Goal: Task Accomplishment & Management: Manage account settings

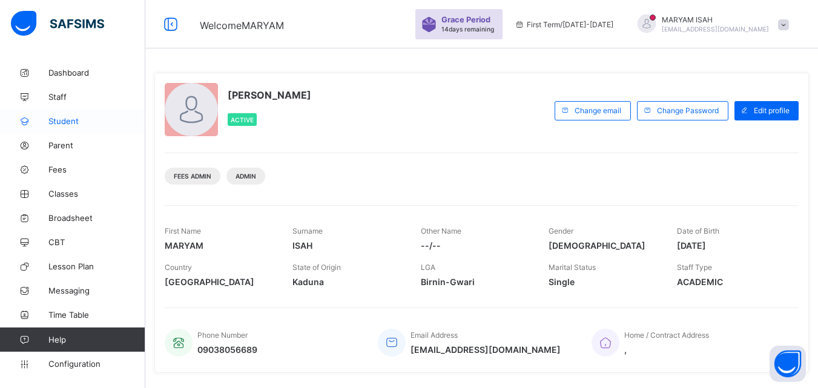
click at [61, 115] on link "Student" at bounding box center [72, 121] width 145 height 24
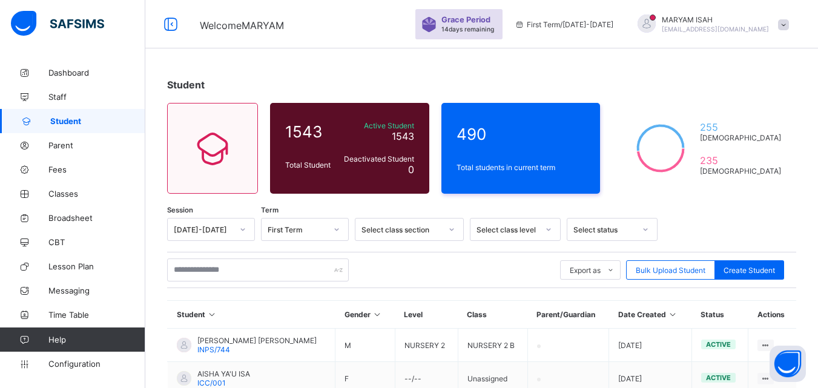
click at [678, 311] on icon at bounding box center [673, 314] width 10 height 9
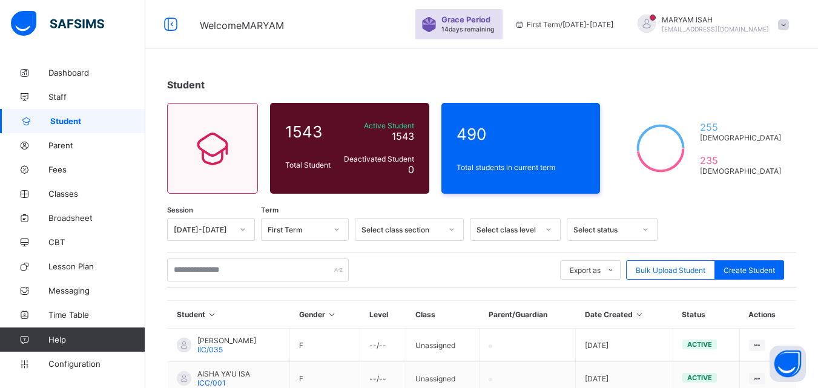
click at [645, 311] on icon at bounding box center [639, 314] width 10 height 9
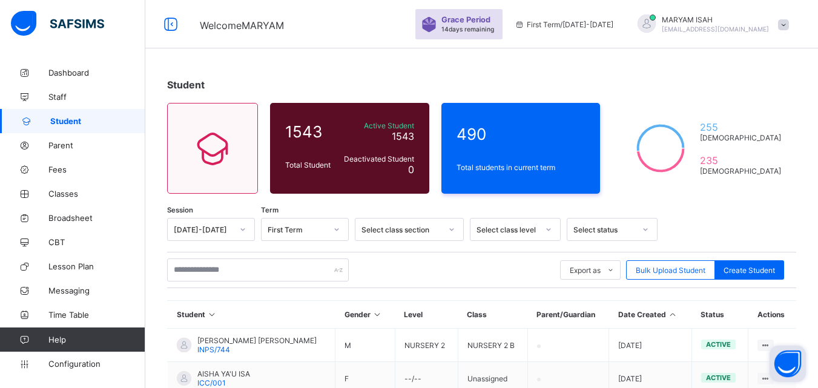
scroll to position [85, 0]
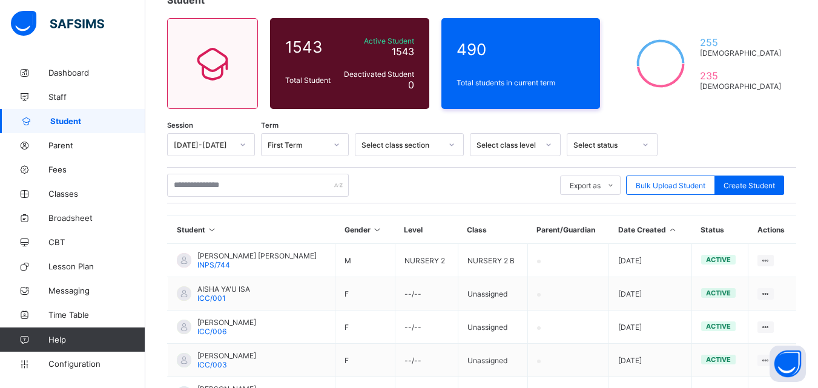
click at [677, 225] on th "Date Created" at bounding box center [650, 230] width 82 height 28
drag, startPoint x: 677, startPoint y: 225, endPoint x: 679, endPoint y: 231, distance: 6.3
click at [679, 231] on th "Date Created" at bounding box center [650, 230] width 82 height 28
click at [678, 231] on icon at bounding box center [673, 229] width 10 height 9
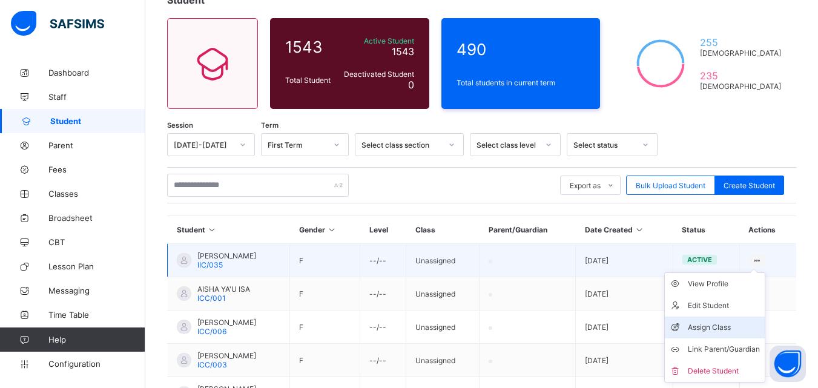
click at [744, 321] on div "Assign Class" at bounding box center [724, 327] width 72 height 12
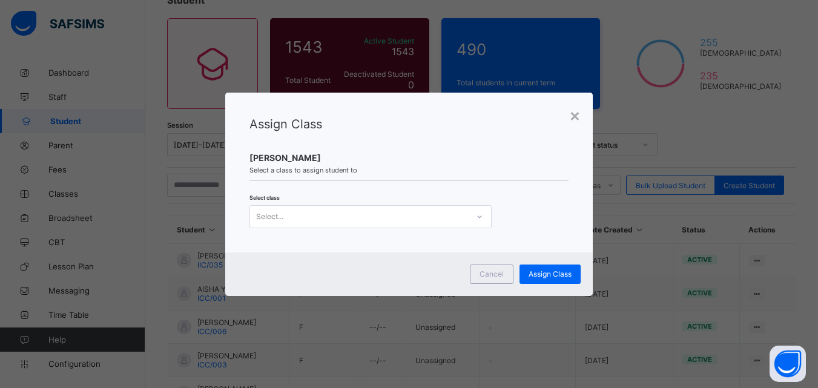
click at [305, 216] on div "Select..." at bounding box center [359, 216] width 218 height 17
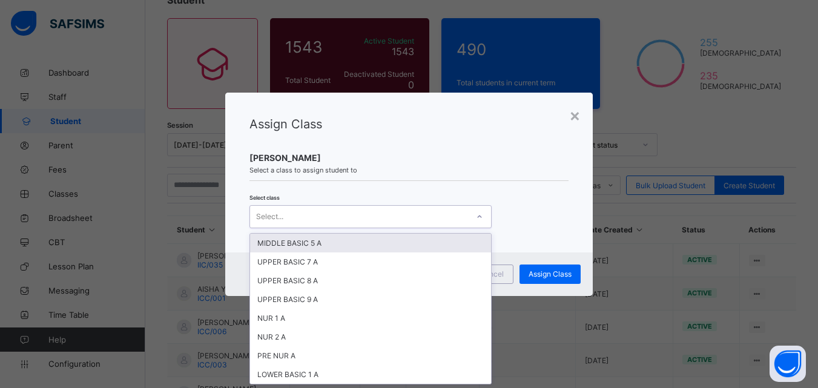
scroll to position [0, 0]
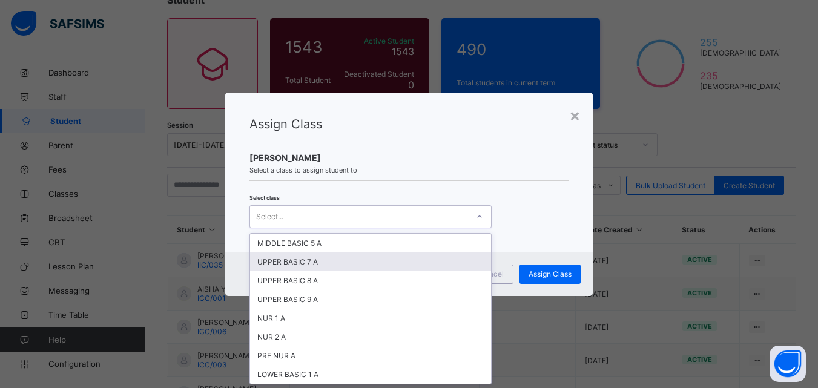
click at [292, 257] on div "UPPER BASIC 7 A" at bounding box center [370, 261] width 241 height 19
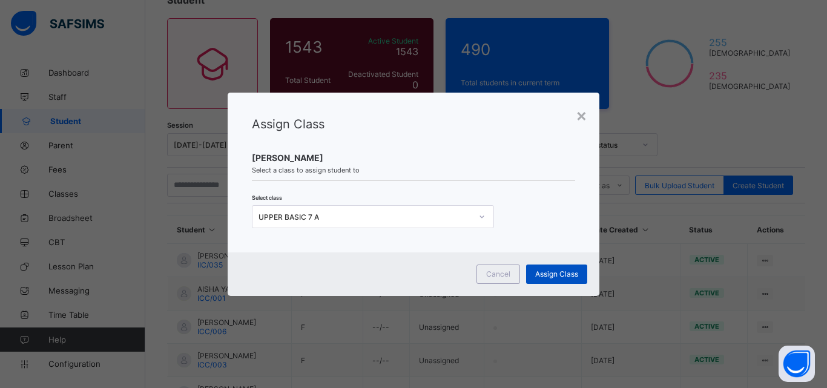
click at [558, 274] on span "Assign Class" at bounding box center [556, 273] width 43 height 9
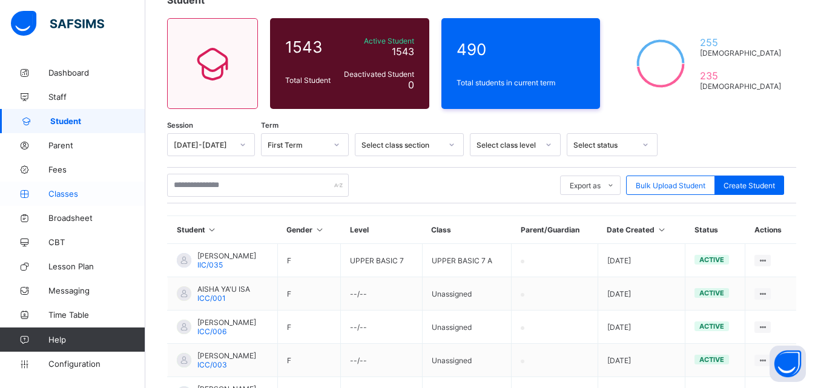
click at [94, 195] on span "Classes" at bounding box center [96, 194] width 97 height 10
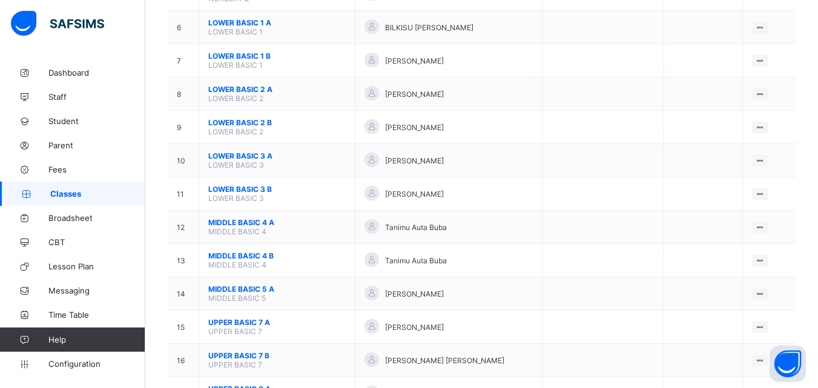
scroll to position [303, 0]
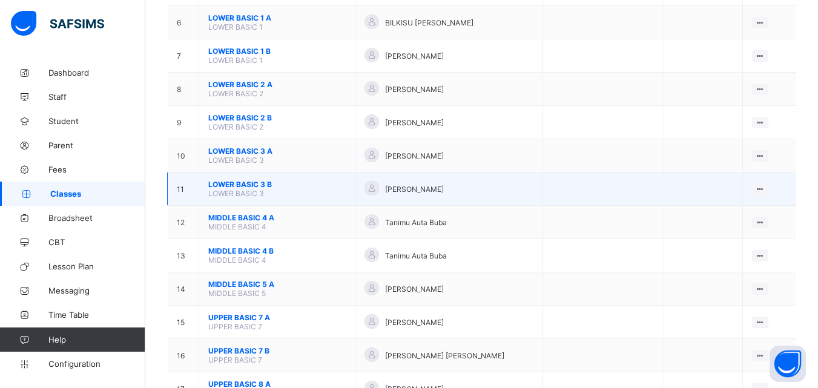
click at [263, 183] on span "LOWER BASIC 3 B" at bounding box center [276, 184] width 137 height 9
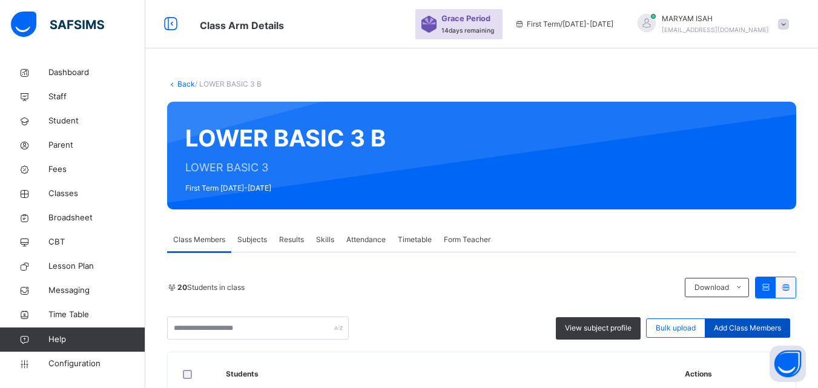
click at [739, 328] on span "Add Class Members" at bounding box center [747, 328] width 67 height 11
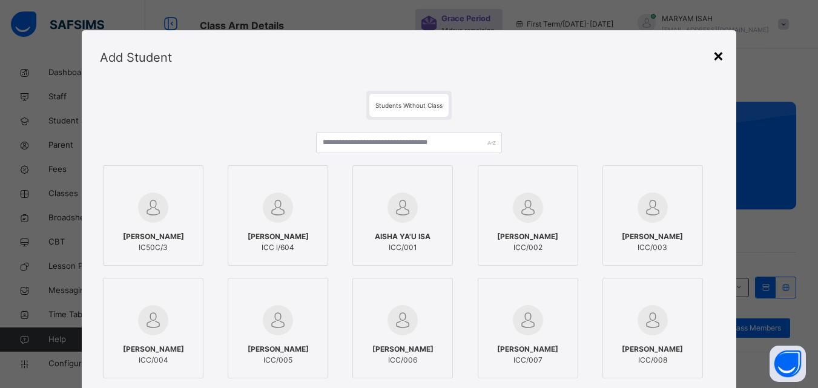
click at [717, 51] on div "×" at bounding box center [719, 54] width 12 height 25
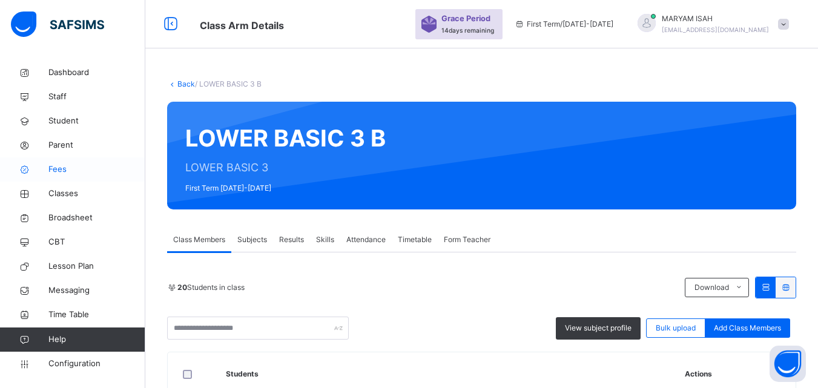
click at [64, 175] on span "Fees" at bounding box center [96, 169] width 97 height 12
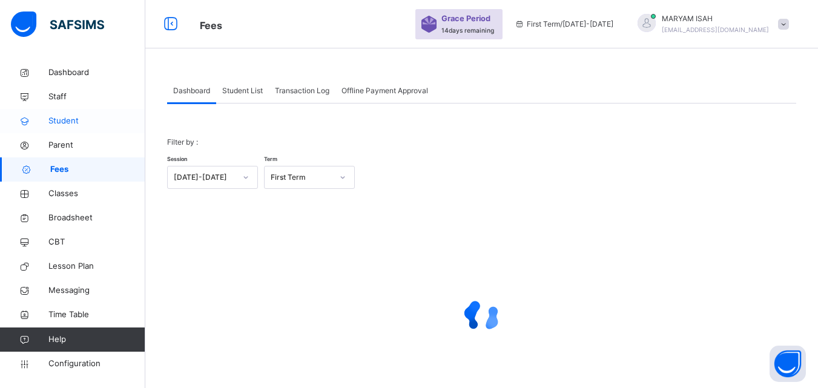
click at [67, 120] on span "Student" at bounding box center [96, 121] width 97 height 12
click at [66, 110] on link "Student" at bounding box center [72, 121] width 145 height 24
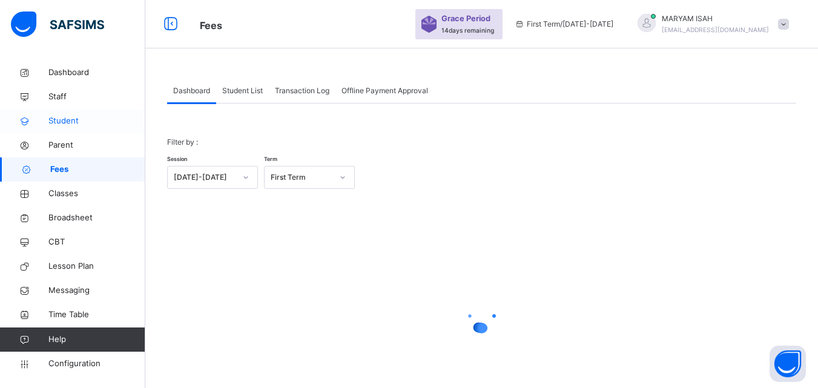
click at [180, 343] on div "Fees Grace Period 14 days remaining First Term / [DATE]-[DATE] [PERSON_NAME] [E…" at bounding box center [409, 224] width 818 height 449
